Goal: Transaction & Acquisition: Download file/media

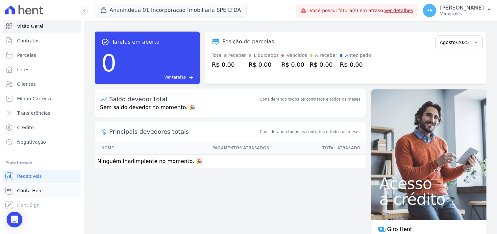
click at [35, 100] on span "Conta Hent" at bounding box center [30, 190] width 26 height 7
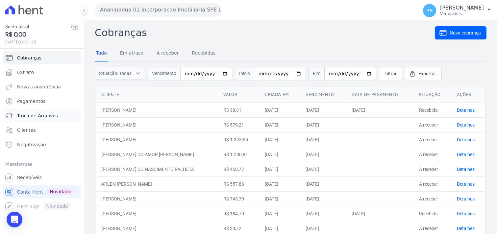
click at [34, 100] on span "Troca de Arquivos" at bounding box center [37, 115] width 41 height 7
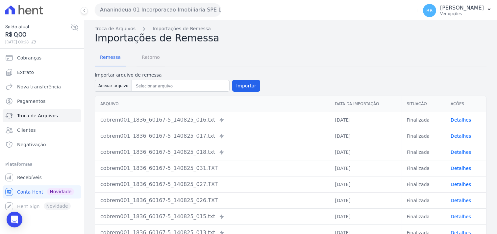
click at [139, 63] on span "Retorno" at bounding box center [151, 57] width 26 height 13
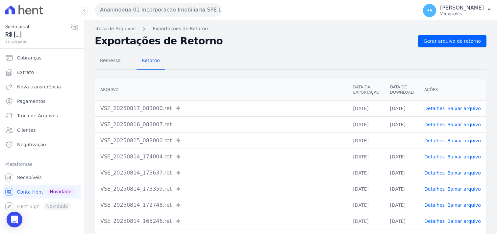
click at [156, 12] on button "Ananindeua 01 Incorporacao Imobiliaria SPE LTDA" at bounding box center [158, 9] width 126 height 13
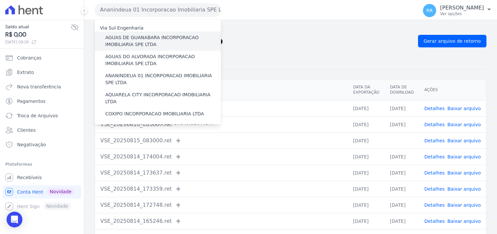
click at [133, 38] on label "AGUAS DE GUANABARA INCORPORACAO IMOBILIARIA SPE LTDA" at bounding box center [163, 41] width 116 height 14
click at [0, 0] on input "AGUAS DE GUANABARA INCORPORACAO IMOBILIARIA SPE LTDA" at bounding box center [0, 0] width 0 height 0
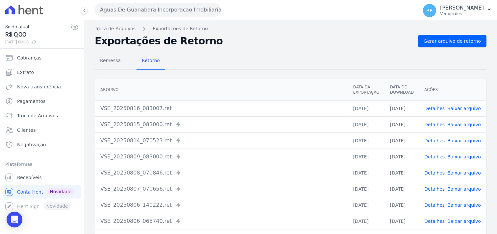
drag, startPoint x: 250, startPoint y: 15, endPoint x: 251, endPoint y: 23, distance: 7.6
click at [247, 16] on div "Aguas De Guanabara Incorporacao Imobiliaria SPE LTDA Via Sul Engenharia AGUAS D…" at bounding box center [255, 10] width 320 height 20
click at [247, 44] on link "Gerar arquivo de retorno" at bounding box center [452, 41] width 68 height 12
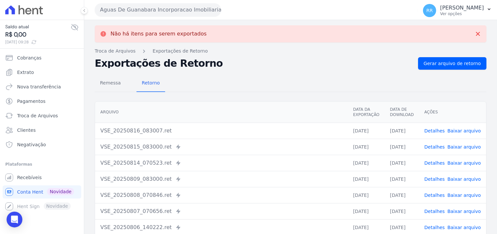
click at [182, 13] on button "Aguas De Guanabara Incorporacao Imobiliaria SPE LTDA" at bounding box center [158, 9] width 126 height 13
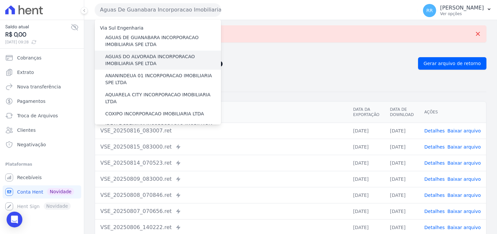
click at [143, 58] on label "AGUAS DO ALVORADA INCORPORACAO IMOBILIARIA SPE LTDA" at bounding box center [163, 60] width 116 height 14
click at [0, 0] on input "AGUAS DO ALVORADA INCORPORACAO IMOBILIARIA SPE LTDA" at bounding box center [0, 0] width 0 height 0
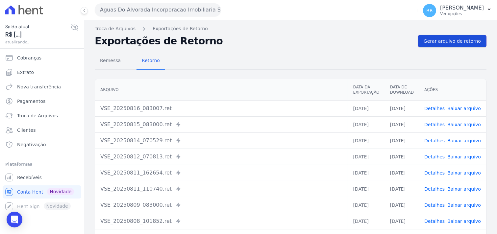
click at [247, 41] on span "Gerar arquivo de retorno" at bounding box center [451, 41] width 57 height 7
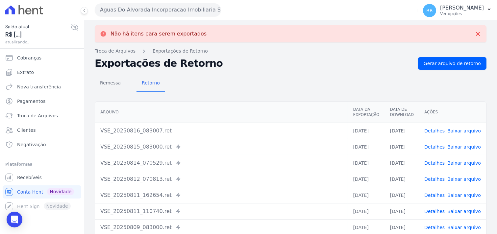
click at [130, 12] on button "Aguas Do Alvorada Incorporacao Imobiliaria SPE LTDA" at bounding box center [158, 9] width 126 height 13
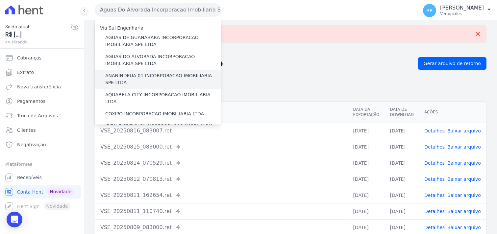
click at [129, 76] on label "ANANINDEUA 01 INCORPORACAO IMOBILIARIA SPE LTDA" at bounding box center [163, 79] width 116 height 14
click at [0, 0] on input "ANANINDEUA 01 INCORPORACAO IMOBILIARIA SPE LTDA" at bounding box center [0, 0] width 0 height 0
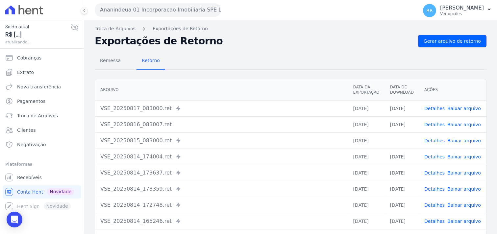
click at [247, 38] on span "Gerar arquivo de retorno" at bounding box center [451, 41] width 57 height 7
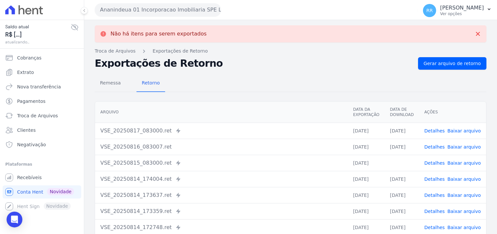
click at [178, 12] on button "Ananindeua 01 Incorporacao Imobiliaria SPE LTDA" at bounding box center [158, 9] width 126 height 13
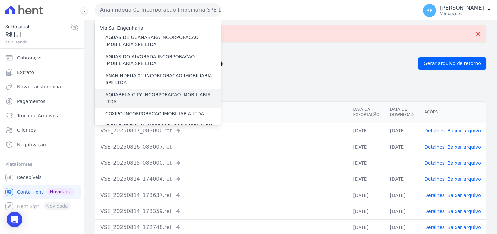
click at [135, 94] on label "AQUARELA CITY INCORPORACAO IMOBILIARIA LTDA" at bounding box center [163, 98] width 116 height 14
click at [0, 0] on input "AQUARELA CITY INCORPORACAO IMOBILIARIA LTDA" at bounding box center [0, 0] width 0 height 0
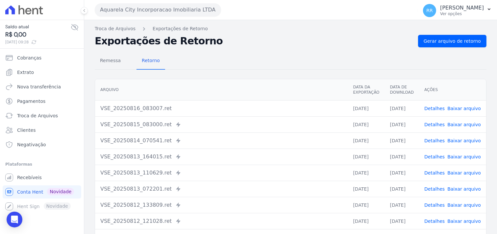
click at [189, 9] on button "Aquarela City Incorporacao Imobiliaria LTDA" at bounding box center [158, 9] width 126 height 13
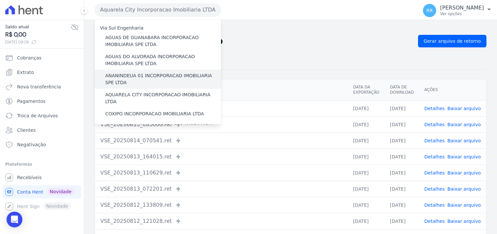
click at [143, 77] on label "ANANINDEUA 01 INCORPORACAO IMOBILIARIA SPE LTDA" at bounding box center [163, 79] width 116 height 14
click at [0, 0] on input "ANANINDEUA 01 INCORPORACAO IMOBILIARIA SPE LTDA" at bounding box center [0, 0] width 0 height 0
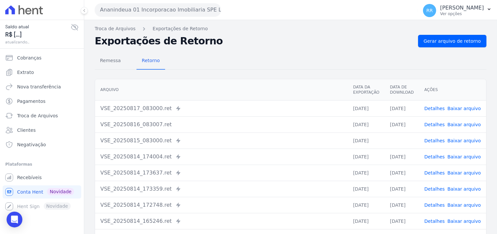
click at [247, 100] on link "Baixar arquivo" at bounding box center [464, 140] width 34 height 5
click at [247, 59] on div "Remessa Retorno" at bounding box center [290, 61] width 391 height 17
click at [178, 12] on button "Ananindeua 01 Incorporacao Imobiliaria SPE LTDA" at bounding box center [158, 9] width 126 height 13
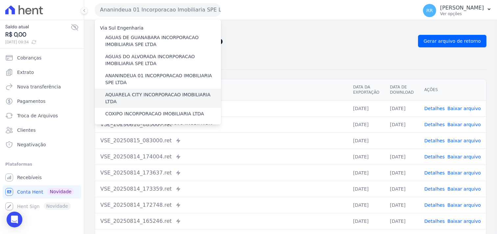
click at [119, 95] on label "AQUARELA CITY INCORPORACAO IMOBILIARIA LTDA" at bounding box center [163, 98] width 116 height 14
click at [0, 0] on input "AQUARELA CITY INCORPORACAO IMOBILIARIA LTDA" at bounding box center [0, 0] width 0 height 0
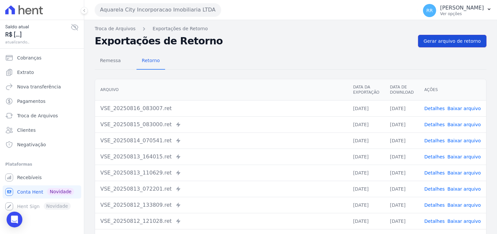
click at [247, 35] on link "Gerar arquivo de retorno" at bounding box center [452, 41] width 68 height 12
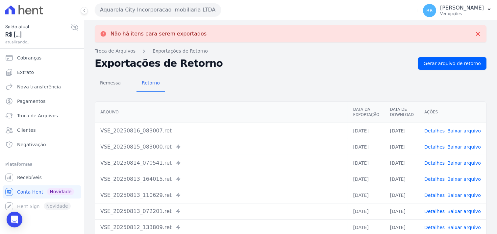
click at [185, 14] on button "Aquarela City Incorporacao Imobiliaria LTDA" at bounding box center [158, 9] width 126 height 13
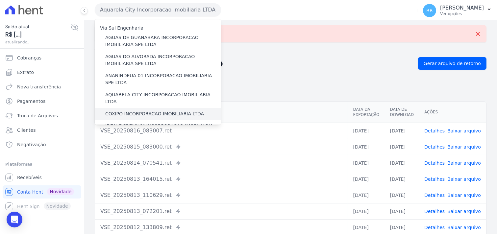
click at [120, 100] on label "COXIPO INCORPORACAO IMOBILIARIA LTDA" at bounding box center [154, 113] width 99 height 7
click at [0, 0] on input "COXIPO INCORPORACAO IMOBILIARIA LTDA" at bounding box center [0, 0] width 0 height 0
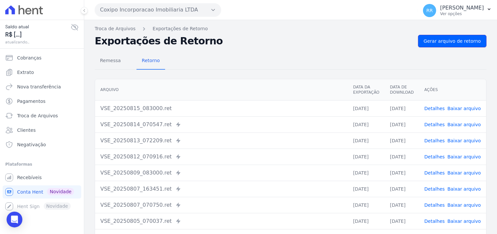
click at [247, 43] on span "Gerar arquivo de retorno" at bounding box center [451, 41] width 57 height 7
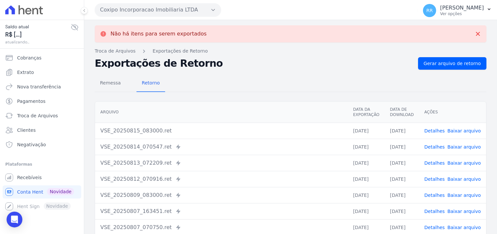
click at [173, 12] on button "Coxipo Incorporacao Imobiliaria LTDA" at bounding box center [158, 9] width 126 height 13
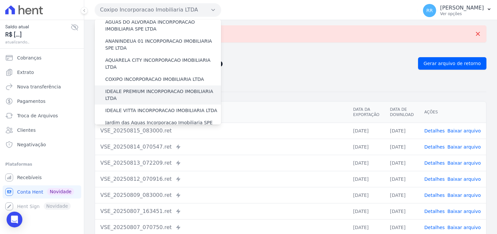
scroll to position [36, 0]
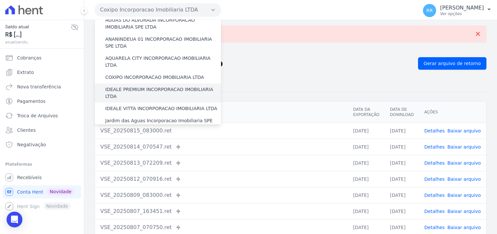
click at [130, 86] on label "IDEALE PREMIUM INCORPORACAO IMOBILIARIA LTDA" at bounding box center [163, 93] width 116 height 14
click at [0, 0] on input "IDEALE PREMIUM INCORPORACAO IMOBILIARIA LTDA" at bounding box center [0, 0] width 0 height 0
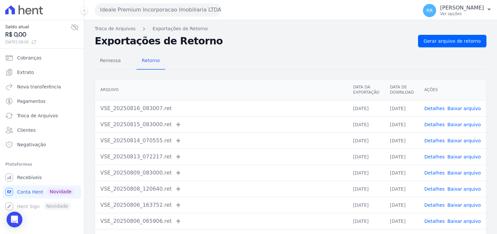
click at [247, 34] on div "Troca de Arquivos Exportações de Retorno Exportações de Retorno Gerar arquivo d…" at bounding box center [290, 155] width 413 height 270
click at [247, 38] on span "Gerar arquivo de retorno" at bounding box center [451, 41] width 57 height 7
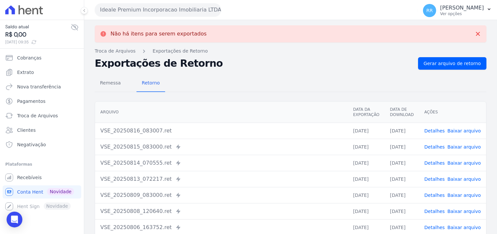
click at [130, 10] on button "Ideale Premium Incorporacao Imobiliaria LTDA" at bounding box center [158, 9] width 126 height 13
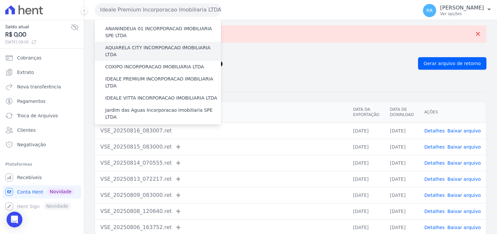
scroll to position [48, 0]
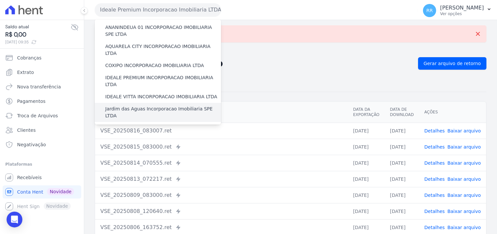
click at [123, 100] on label "Jardim das Aguas Incorporacao Imobiliaria SPE LTDA" at bounding box center [163, 113] width 116 height 14
click at [0, 0] on input "Jardim das Aguas Incorporacao Imobiliaria SPE LTDA" at bounding box center [0, 0] width 0 height 0
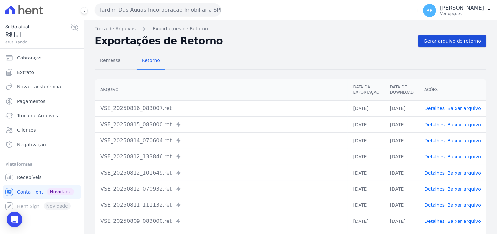
click at [247, 42] on span "Gerar arquivo de retorno" at bounding box center [451, 41] width 57 height 7
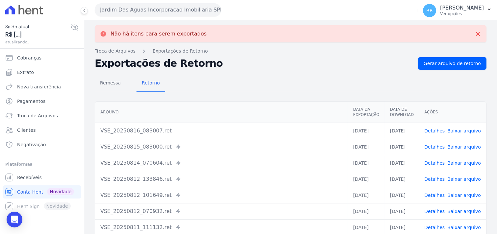
click at [176, 15] on button "Jardim Das Aguas Incorporacao Imobiliaria SPE LTDA" at bounding box center [158, 9] width 126 height 13
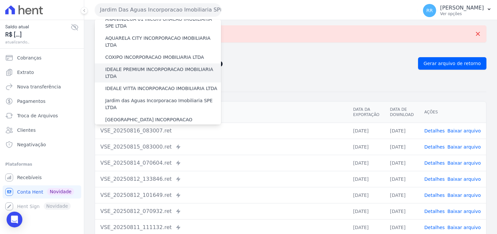
scroll to position [61, 0]
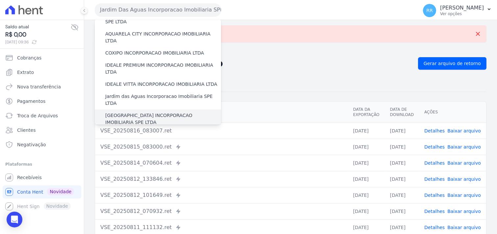
click at [123, 100] on label "[GEOGRAPHIC_DATA] INCORPORACAO IMOBILIARIA SPE LTDA" at bounding box center [163, 119] width 116 height 14
click at [0, 0] on input "[GEOGRAPHIC_DATA] INCORPORACAO IMOBILIARIA SPE LTDA" at bounding box center [0, 0] width 0 height 0
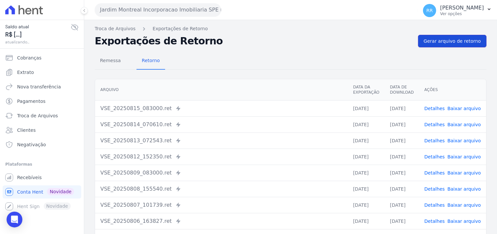
click at [247, 41] on span "Gerar arquivo de retorno" at bounding box center [451, 41] width 57 height 7
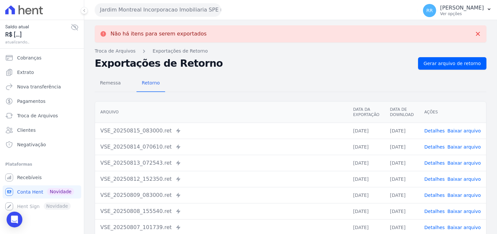
click at [167, 9] on button "Jardim Montreal Incorporacao Imobiliaria SPE LTDA" at bounding box center [158, 9] width 126 height 13
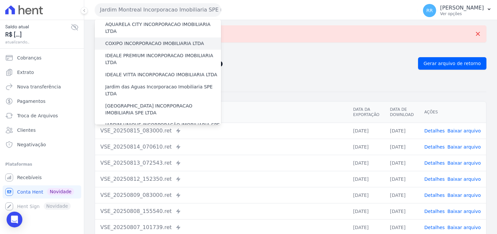
scroll to position [73, 0]
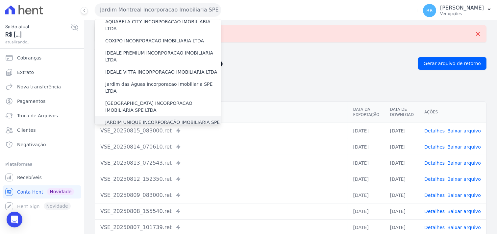
click at [137, 100] on label "JARDIM UNIQUE INCORPORAÇÃO IMOBILIARIA SPE LTDA" at bounding box center [163, 126] width 116 height 14
click at [0, 0] on input "JARDIM UNIQUE INCORPORAÇÃO IMOBILIARIA SPE LTDA" at bounding box center [0, 0] width 0 height 0
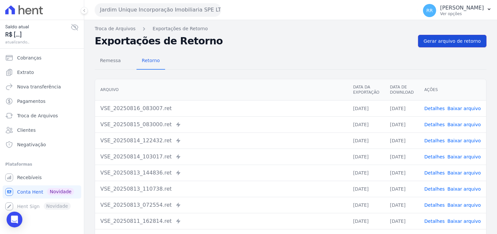
click at [247, 39] on span "Gerar arquivo de retorno" at bounding box center [451, 41] width 57 height 7
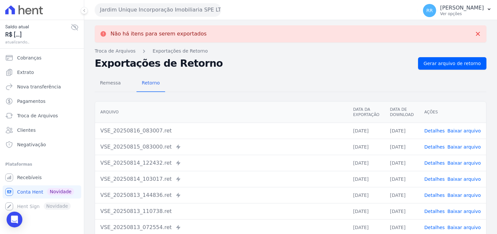
click at [169, 8] on button "Jardim Unique Incorporação Imobiliaria SPE LTDA" at bounding box center [158, 9] width 126 height 13
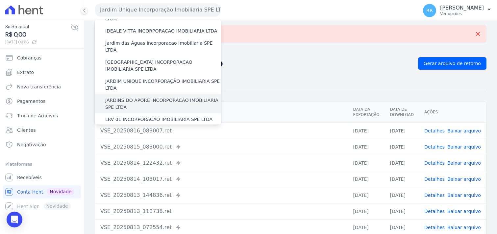
scroll to position [122, 0]
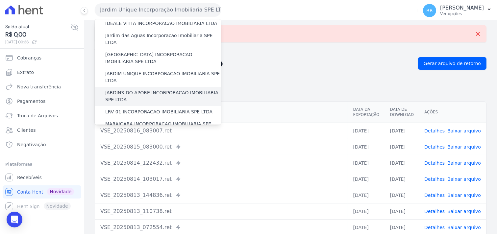
click at [141, 89] on label "JARDINS DO APORE INCORPORACAO IMOBILIARIA SPE LTDA" at bounding box center [163, 96] width 116 height 14
click at [0, 0] on input "JARDINS DO APORE INCORPORACAO IMOBILIARIA SPE LTDA" at bounding box center [0, 0] width 0 height 0
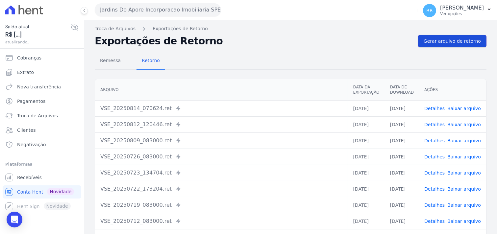
click at [247, 40] on span "Gerar arquivo de retorno" at bounding box center [451, 41] width 57 height 7
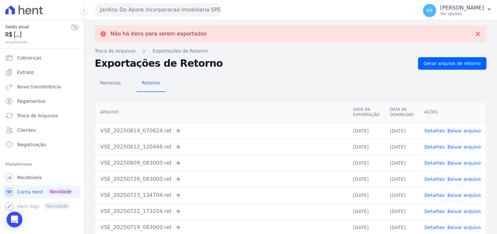
click at [171, 8] on button "Jardins Do Apore Incorporacao Imobiliaria SPE LTDA" at bounding box center [158, 9] width 126 height 13
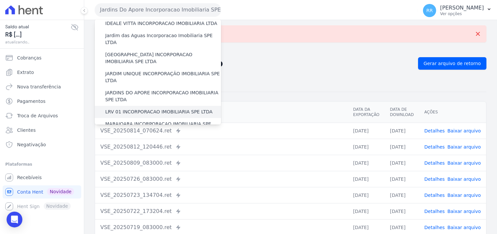
click at [131, 100] on label "LRV 01 INCORPORACAO IMOBILIARIA SPE LTDA" at bounding box center [158, 111] width 107 height 7
click at [0, 0] on input "LRV 01 INCORPORACAO IMOBILIARIA SPE LTDA" at bounding box center [0, 0] width 0 height 0
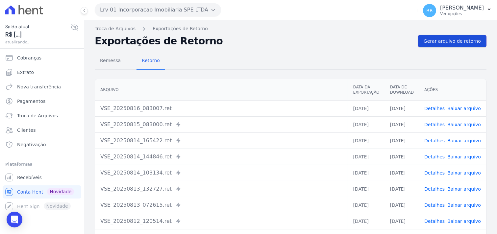
click at [247, 41] on span "Gerar arquivo de retorno" at bounding box center [451, 41] width 57 height 7
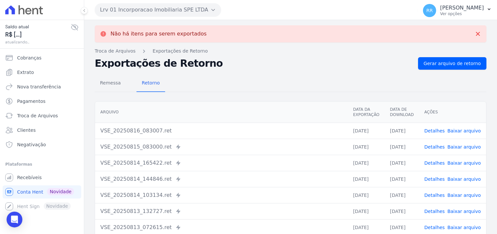
click at [148, 16] on div "Lrv 01 Incorporacao Imobiliaria SPE LTDA Via Sul Engenharia AGUAS DE [GEOGRAPHI…" at bounding box center [255, 10] width 320 height 20
click at [147, 8] on button "Lrv 01 Incorporacao Imobiliaria SPE LTDA" at bounding box center [158, 9] width 126 height 13
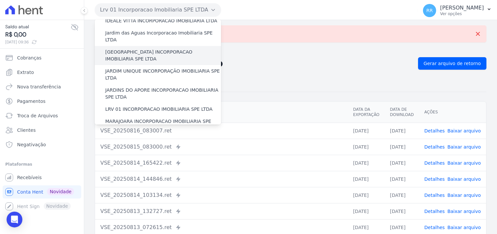
scroll to position [146, 0]
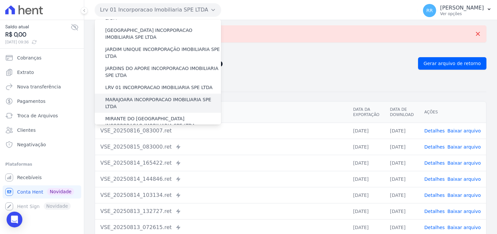
click at [124, 96] on label "MARAJOARA INCORPORACAO IMOBILIARIA SPE LTDA" at bounding box center [163, 103] width 116 height 14
click at [0, 0] on input "MARAJOARA INCORPORACAO IMOBILIARIA SPE LTDA" at bounding box center [0, 0] width 0 height 0
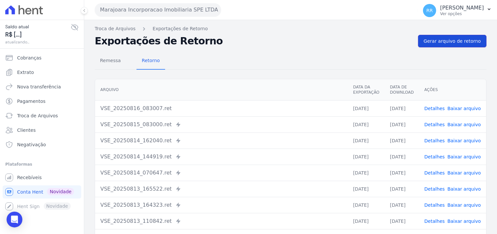
click at [247, 41] on span "Gerar arquivo de retorno" at bounding box center [451, 41] width 57 height 7
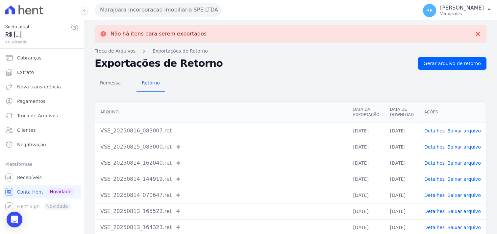
click at [176, 12] on button "Marajoara Incorporacao Imobiliaria SPE LTDA" at bounding box center [158, 9] width 126 height 13
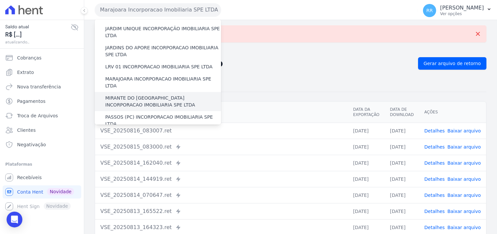
scroll to position [170, 0]
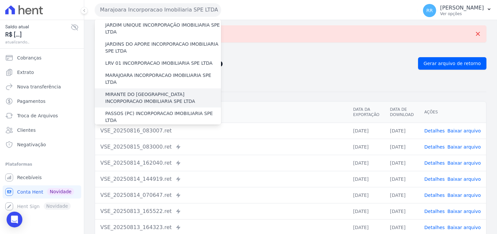
click at [136, 91] on label "MIRANTE DO [GEOGRAPHIC_DATA] INCORPORACAO IMOBILIARIA SPE LTDA" at bounding box center [163, 98] width 116 height 14
click at [0, 0] on input "MIRANTE DO [GEOGRAPHIC_DATA] INCORPORACAO IMOBILIARIA SPE LTDA" at bounding box center [0, 0] width 0 height 0
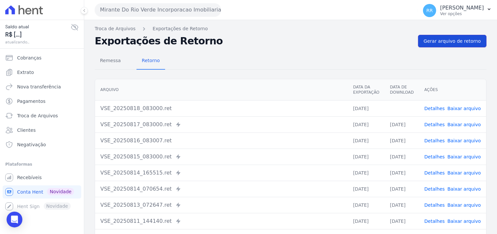
click at [247, 39] on span "Gerar arquivo de retorno" at bounding box center [451, 41] width 57 height 7
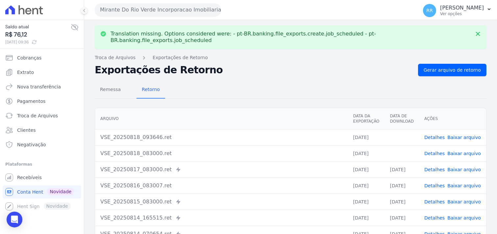
click at [247, 100] on link "Baixar arquivo" at bounding box center [464, 153] width 34 height 5
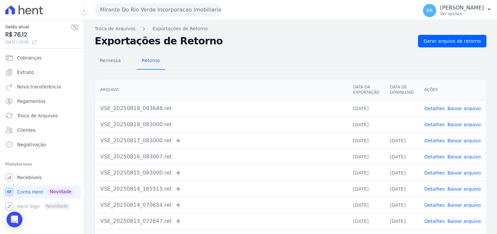
click at [247, 100] on link "Baixar arquivo" at bounding box center [464, 108] width 34 height 5
click at [247, 42] on link "Gerar arquivo de retorno" at bounding box center [452, 41] width 68 height 12
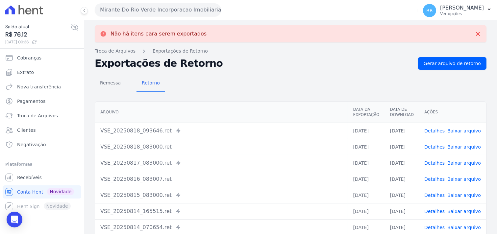
click at [137, 18] on div "Mirante Do Rio Verde Incorporacao Imobiliaria SPE LTDA Via Sul Engenharia AGUAS…" at bounding box center [255, 10] width 320 height 20
click at [137, 12] on button "Mirante Do Rio Verde Incorporacao Imobiliaria SPE LTDA" at bounding box center [158, 9] width 126 height 13
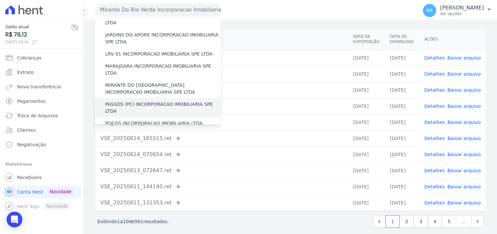
scroll to position [182, 0]
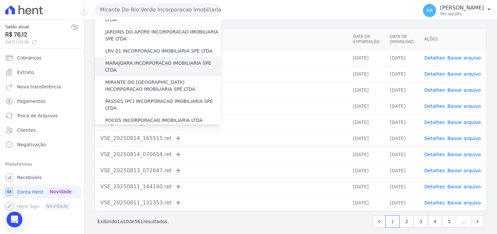
click at [126, 60] on label "MARAJOARA INCORPORACAO IMOBILIARIA SPE LTDA" at bounding box center [163, 67] width 116 height 14
click at [0, 0] on input "MARAJOARA INCORPORACAO IMOBILIARIA SPE LTDA" at bounding box center [0, 0] width 0 height 0
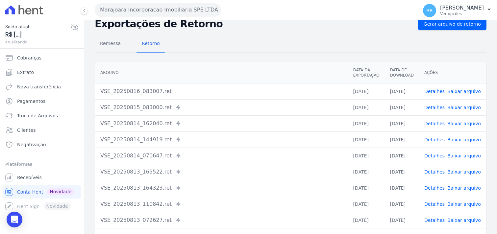
scroll to position [0, 0]
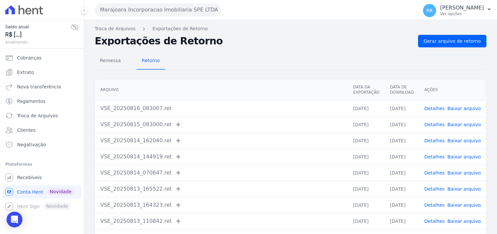
click at [247, 30] on nav "Troca de Arquivos Exportações de Retorno" at bounding box center [290, 28] width 391 height 7
click at [247, 35] on link "Gerar arquivo de retorno" at bounding box center [452, 41] width 68 height 12
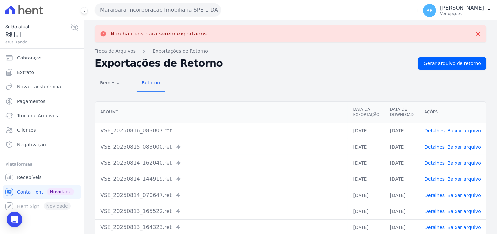
click at [143, 8] on button "Marajoara Incorporacao Imobiliaria SPE LTDA" at bounding box center [158, 9] width 126 height 13
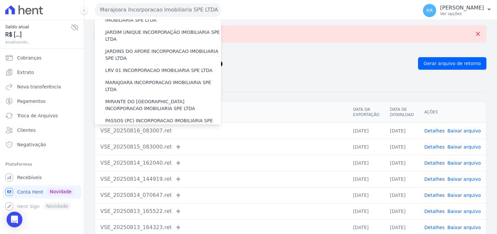
scroll to position [195, 0]
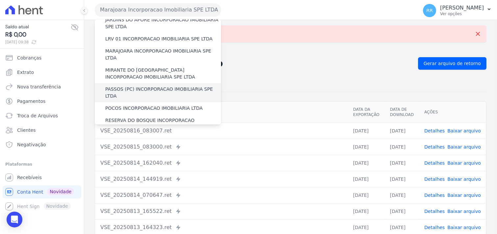
click at [139, 86] on label "PASSOS (PC) INCORPORACAO IMOBILIARIA SPE LTDA" at bounding box center [163, 93] width 116 height 14
click at [0, 0] on input "PASSOS (PC) INCORPORACAO IMOBILIARIA SPE LTDA" at bounding box center [0, 0] width 0 height 0
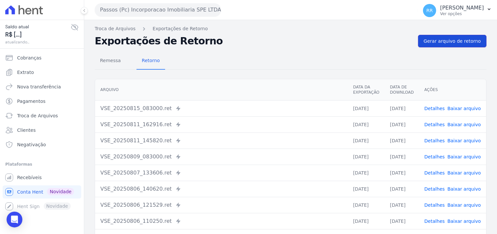
click at [247, 42] on span "Gerar arquivo de retorno" at bounding box center [451, 41] width 57 height 7
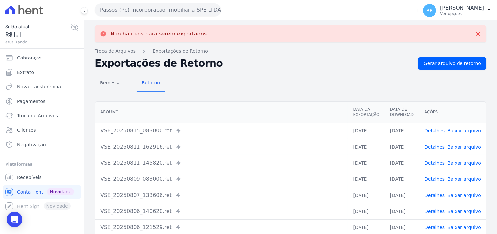
click at [147, 2] on div "Passos (Pc) Incorporacao Imobiliaria SPE LTDA Via Sul Engenharia AGUAS DE [GEOG…" at bounding box center [255, 10] width 320 height 20
click at [146, 11] on button "Passos (Pc) Incorporacao Imobiliaria SPE LTDA" at bounding box center [158, 9] width 126 height 13
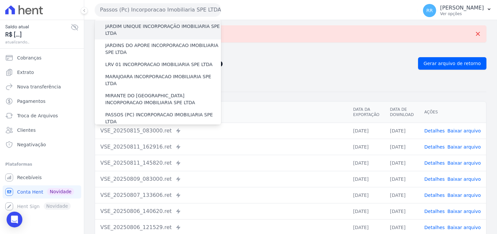
scroll to position [170, 0]
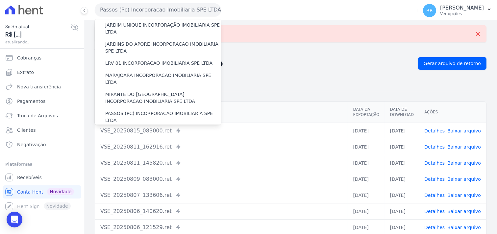
click at [128, 100] on label "POCOS INCORPORACAO IMOBILIARIA LTDA" at bounding box center [153, 132] width 97 height 7
click at [0, 0] on input "POCOS INCORPORACAO IMOBILIARIA LTDA" at bounding box center [0, 0] width 0 height 0
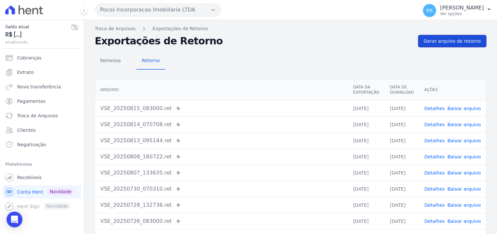
click at [247, 46] on link "Gerar arquivo de retorno" at bounding box center [452, 41] width 68 height 12
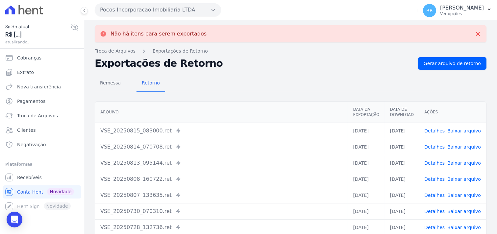
click at [148, 4] on button "Pocos Incorporacao Imobiliaria LTDA" at bounding box center [158, 9] width 126 height 13
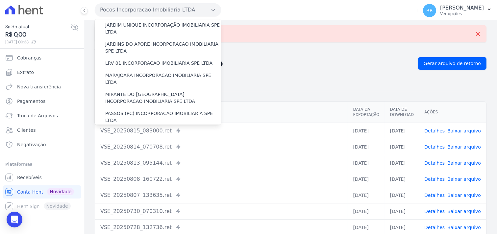
click at [130, 100] on div "RESERVA DO BOSQUE INCORPORACAO IMOBILIARIA SPE LTDA" at bounding box center [158, 148] width 126 height 19
click at [129, 100] on label "RESERVA DO BOSQUE INCORPORACAO IMOBILIARIA SPE LTDA" at bounding box center [163, 148] width 116 height 14
click at [0, 0] on input "RESERVA DO BOSQUE INCORPORACAO IMOBILIARIA SPE LTDA" at bounding box center [0, 0] width 0 height 0
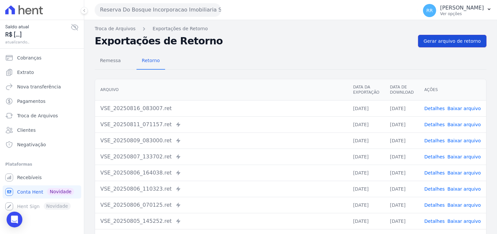
click at [247, 38] on span "Gerar arquivo de retorno" at bounding box center [451, 41] width 57 height 7
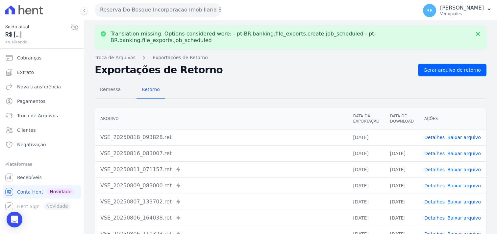
click at [247, 100] on link "Baixar arquivo" at bounding box center [464, 137] width 34 height 5
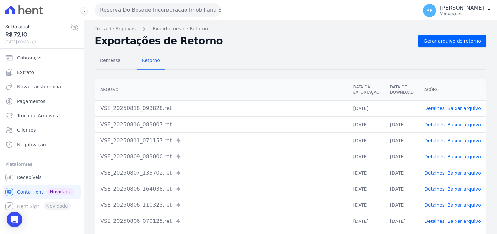
click at [205, 15] on button "Reserva Do Bosque Incorporacao Imobiliaria SPE LTDA" at bounding box center [158, 9] width 126 height 13
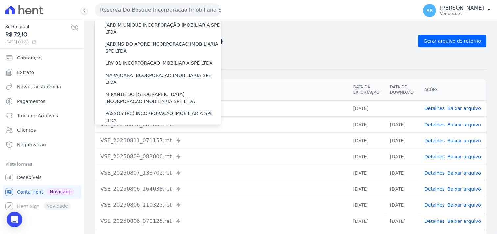
scroll to position [244, 0]
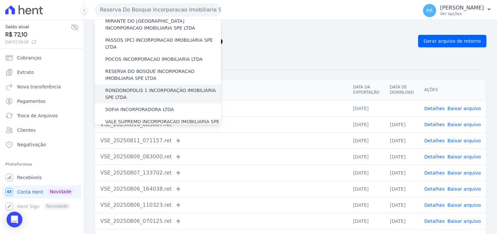
click at [156, 87] on label "RONDONOPOLIS 1 INCORPORAÇÃO IMOBILIÁRIA SPE LTDA" at bounding box center [163, 94] width 116 height 14
click at [0, 0] on input "RONDONOPOLIS 1 INCORPORAÇÃO IMOBILIÁRIA SPE LTDA" at bounding box center [0, 0] width 0 height 0
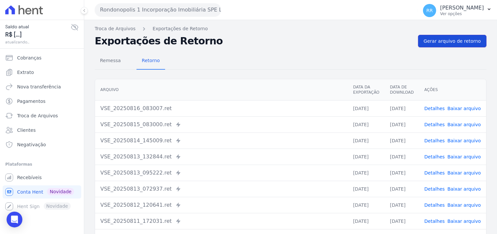
click at [247, 35] on link "Gerar arquivo de retorno" at bounding box center [452, 41] width 68 height 12
click at [247, 42] on span "Gerar arquivo de retorno" at bounding box center [451, 41] width 57 height 7
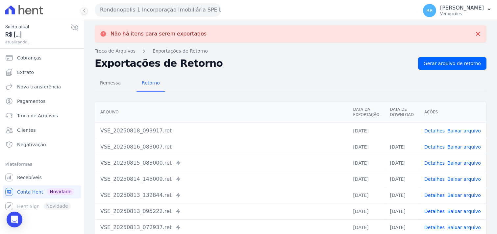
click at [247, 100] on link "Baixar arquivo" at bounding box center [464, 130] width 34 height 5
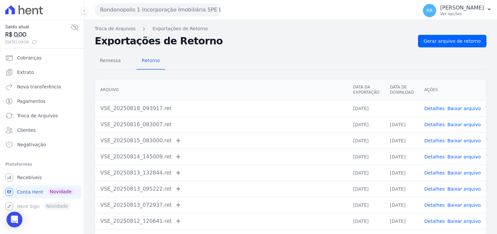
click at [247, 34] on div "Não há itens para serem exportados Troca de [GEOGRAPHIC_DATA] Exportações de Re…" at bounding box center [290, 155] width 413 height 270
click at [247, 36] on link "Gerar arquivo de retorno" at bounding box center [452, 41] width 68 height 12
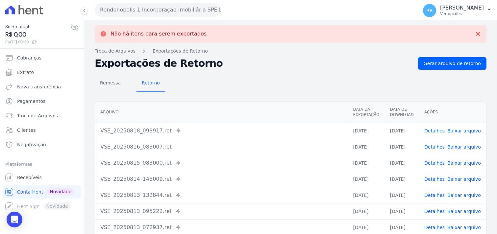
click at [181, 8] on button "Rondonopolis 1 Incorporação Imobiliária SPE LTDA" at bounding box center [158, 9] width 126 height 13
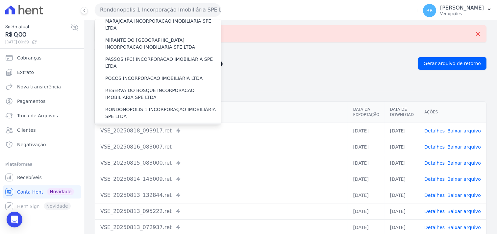
scroll to position [231, 0]
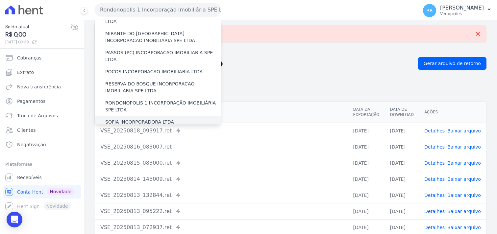
click at [136, 100] on label "SOFIA INCORPORADORA LTDA" at bounding box center [139, 122] width 69 height 7
click at [0, 0] on input "SOFIA INCORPORADORA LTDA" at bounding box center [0, 0] width 0 height 0
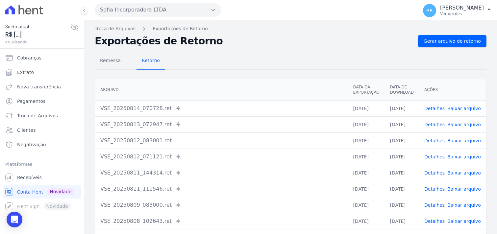
click at [247, 31] on nav "Troca de Arquivos Exportações de Retorno" at bounding box center [290, 28] width 391 height 7
click at [247, 35] on link "Gerar arquivo de retorno" at bounding box center [452, 41] width 68 height 12
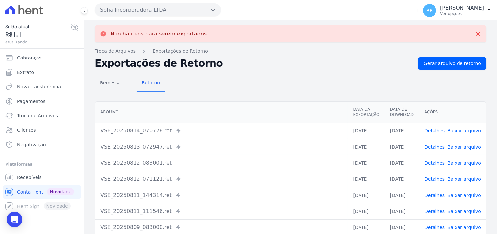
click at [159, 0] on div "Sofia Incorporadora LTDA Via Sul Engenharia AGUAS DE [GEOGRAPHIC_DATA] INCORPOR…" at bounding box center [255, 10] width 320 height 20
click at [155, 2] on div "Sofia Incorporadora LTDA Via Sul Engenharia AGUAS DE [GEOGRAPHIC_DATA] INCORPOR…" at bounding box center [255, 10] width 320 height 20
click at [155, 6] on button "Sofia Incorporadora LTDA" at bounding box center [158, 9] width 126 height 13
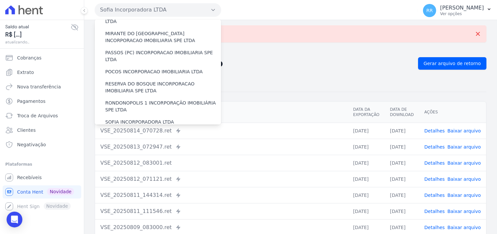
click at [122, 100] on div "VALE SUPREMO INCORPORACAO IMOBILIARIA SPE LTDA" at bounding box center [158, 137] width 126 height 19
click at [121, 100] on label "VALE SUPREMO INCORPORACAO IMOBILIARIA SPE LTDA" at bounding box center [163, 138] width 116 height 14
click at [0, 0] on input "VALE SUPREMO INCORPORACAO IMOBILIARIA SPE LTDA" at bounding box center [0, 0] width 0 height 0
click at [121, 100] on label "VALE SUPREMO INCORPORACAO IMOBILIARIA SPE LTDA" at bounding box center [163, 138] width 116 height 14
click at [0, 0] on input "VALE SUPREMO INCORPORACAO IMOBILIARIA SPE LTDA" at bounding box center [0, 0] width 0 height 0
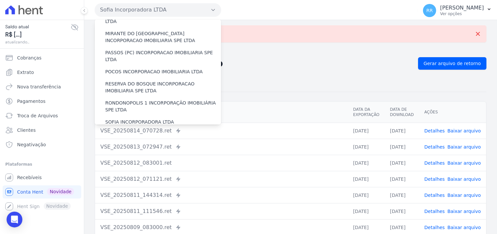
click at [119, 100] on label "VALE SUPREMO INCORPORACAO IMOBILIARIA SPE LTDA" at bounding box center [163, 138] width 116 height 14
click at [0, 0] on input "VALE SUPREMO INCORPORACAO IMOBILIARIA SPE LTDA" at bounding box center [0, 0] width 0 height 0
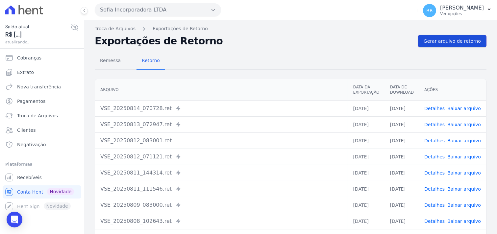
click at [247, 43] on span "Gerar arquivo de retorno" at bounding box center [451, 41] width 57 height 7
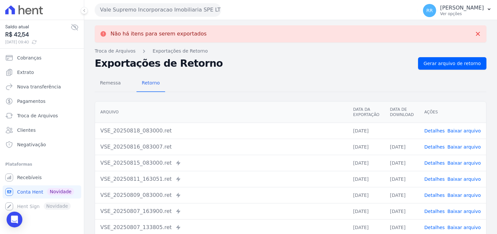
click at [247, 100] on link "Baixar arquivo" at bounding box center [464, 130] width 34 height 5
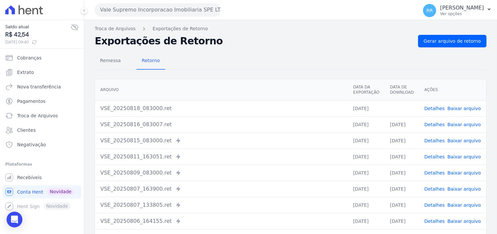
click at [247, 43] on h2 "Exportações de Retorno" at bounding box center [254, 40] width 318 height 9
click at [157, 10] on button "Vale Supremo Incorporacao Imobiliaria SPE LTDA" at bounding box center [158, 9] width 126 height 13
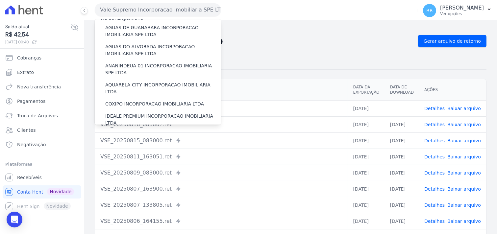
scroll to position [12, 0]
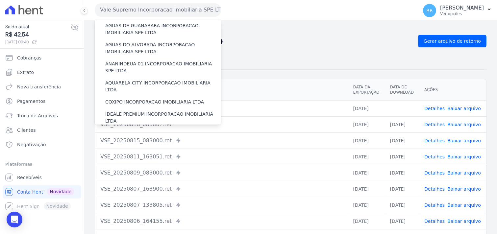
click at [247, 48] on div "Remessa Retorno [GEOGRAPHIC_DATA] Data da Exportação Data de Download Ações VSE…" at bounding box center [290, 166] width 391 height 238
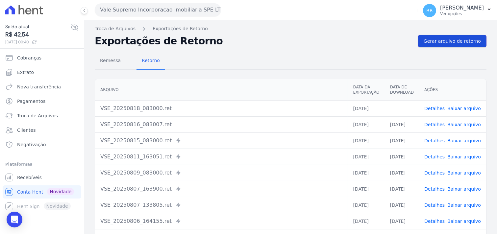
click at [247, 42] on span "Gerar arquivo de retorno" at bounding box center [451, 41] width 57 height 7
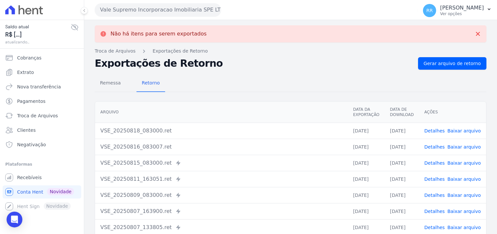
click at [153, 14] on button "Vale Supremo Incorporacao Imobiliaria SPE LTDA" at bounding box center [158, 9] width 126 height 13
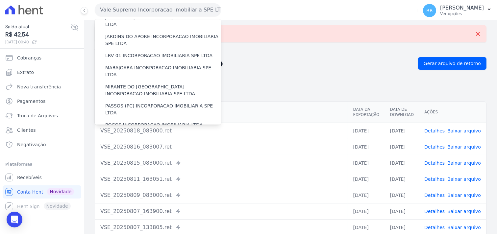
scroll to position [268, 0]
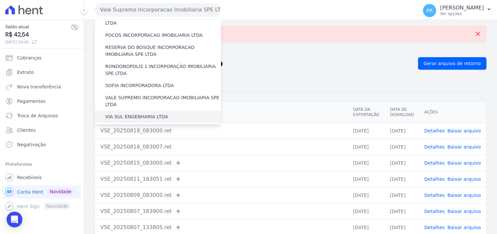
click at [145, 100] on label "VIA SUL ENGENHARIA LTDA" at bounding box center [136, 116] width 63 height 7
click at [0, 0] on input "VIA SUL ENGENHARIA LTDA" at bounding box center [0, 0] width 0 height 0
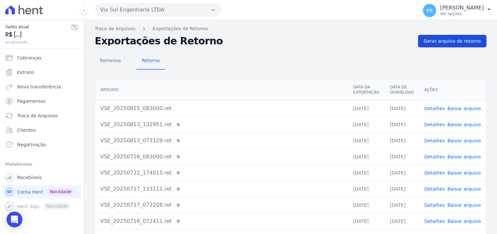
click at [247, 37] on link "Gerar arquivo de retorno" at bounding box center [452, 41] width 68 height 12
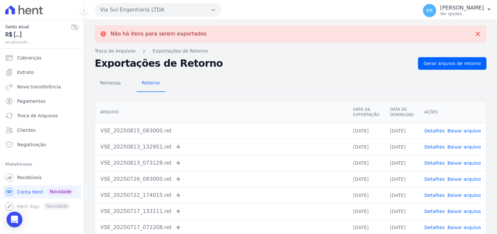
click at [136, 7] on button "Via Sul Engenharia LTDA" at bounding box center [158, 9] width 126 height 13
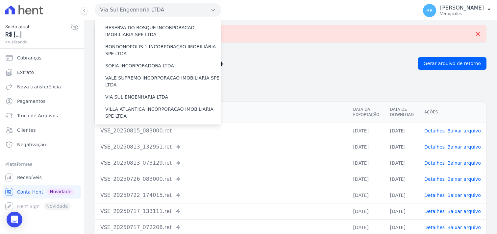
scroll to position [294, 0]
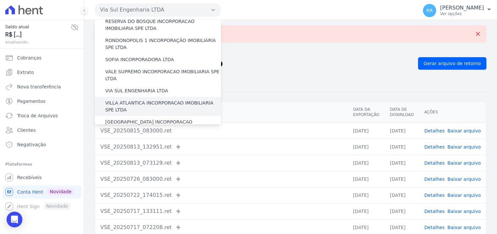
click at [128, 100] on label "VILLA ATLANTICA INCORPORACAO IMOBILIARIA SPE LTDA" at bounding box center [163, 107] width 116 height 14
click at [0, 0] on input "VILLA ATLANTICA INCORPORACAO IMOBILIARIA SPE LTDA" at bounding box center [0, 0] width 0 height 0
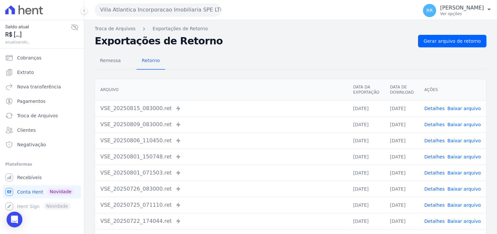
click at [247, 57] on div "Remessa Retorno" at bounding box center [290, 61] width 391 height 17
click at [247, 44] on link "Gerar arquivo de retorno" at bounding box center [452, 41] width 68 height 12
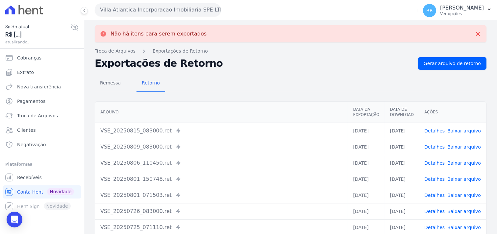
click at [172, 10] on button "Villa Atlantica Incorporacao Imobiliaria SPE LTDA" at bounding box center [158, 9] width 126 height 13
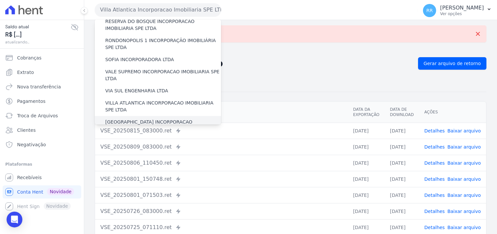
click at [146, 100] on label "[GEOGRAPHIC_DATA] INCORPORACAO IMOBILIARIA SPE LTDA" at bounding box center [163, 126] width 116 height 14
click at [0, 0] on input "[GEOGRAPHIC_DATA] INCORPORACAO IMOBILIARIA SPE LTDA" at bounding box center [0, 0] width 0 height 0
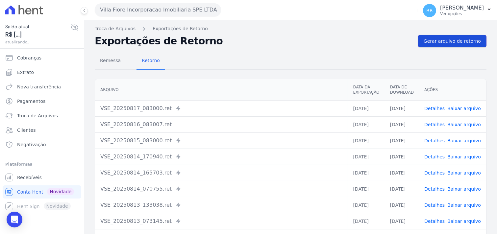
click at [247, 45] on link "Gerar arquivo de retorno" at bounding box center [452, 41] width 68 height 12
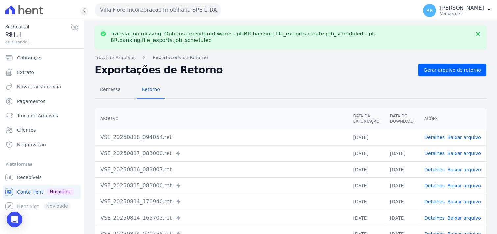
click at [247, 100] on link "Baixar arquivo" at bounding box center [464, 137] width 34 height 5
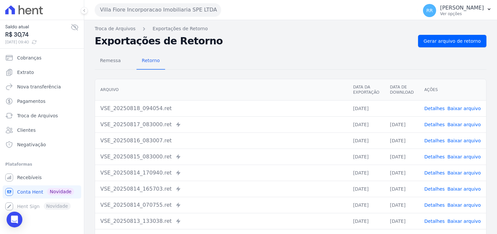
click at [247, 40] on h2 "Exportações de Retorno" at bounding box center [254, 40] width 318 height 9
click at [247, 34] on div "Translation missing. Options considered were: - pt-BR.banking.file_exports.crea…" at bounding box center [290, 155] width 413 height 270
click at [247, 38] on span "Gerar arquivo de retorno" at bounding box center [451, 41] width 57 height 7
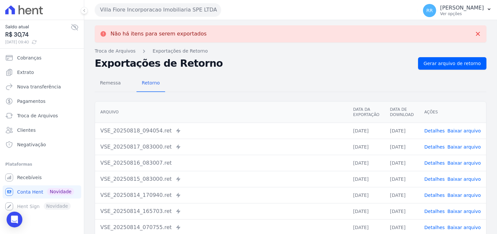
click at [131, 9] on button "Villa Fiore Incorporacao Imobiliaria SPE LTDA" at bounding box center [158, 9] width 126 height 13
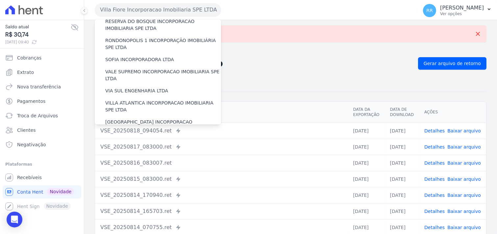
click at [118, 100] on label "VILLA TROPICAL INCORPORAÇÃO IMOBILIÁRIA SPE LTDA" at bounding box center [163, 145] width 116 height 14
click at [0, 0] on input "VILLA TROPICAL INCORPORAÇÃO IMOBILIÁRIA SPE LTDA" at bounding box center [0, 0] width 0 height 0
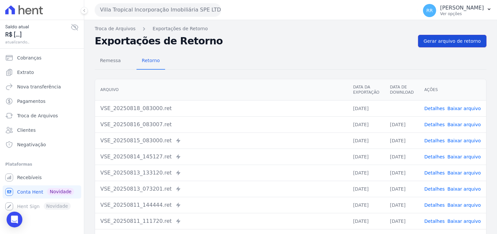
click at [247, 45] on link "Gerar arquivo de retorno" at bounding box center [452, 41] width 68 height 12
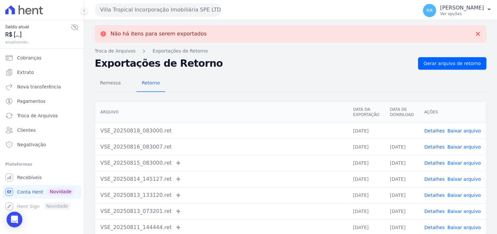
click at [247, 100] on link "Baixar arquivo" at bounding box center [464, 130] width 34 height 5
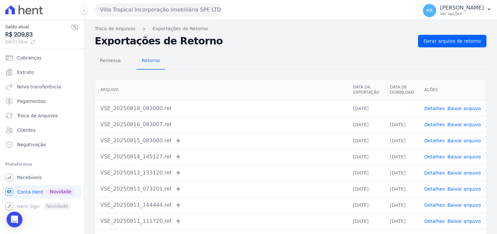
click at [237, 41] on h2 "Exportações de Retorno" at bounding box center [254, 40] width 318 height 9
click at [247, 61] on div "Remessa Retorno" at bounding box center [290, 61] width 391 height 17
click at [247, 43] on span "Gerar arquivo de retorno" at bounding box center [451, 41] width 57 height 7
